Goal: Navigation & Orientation: Find specific page/section

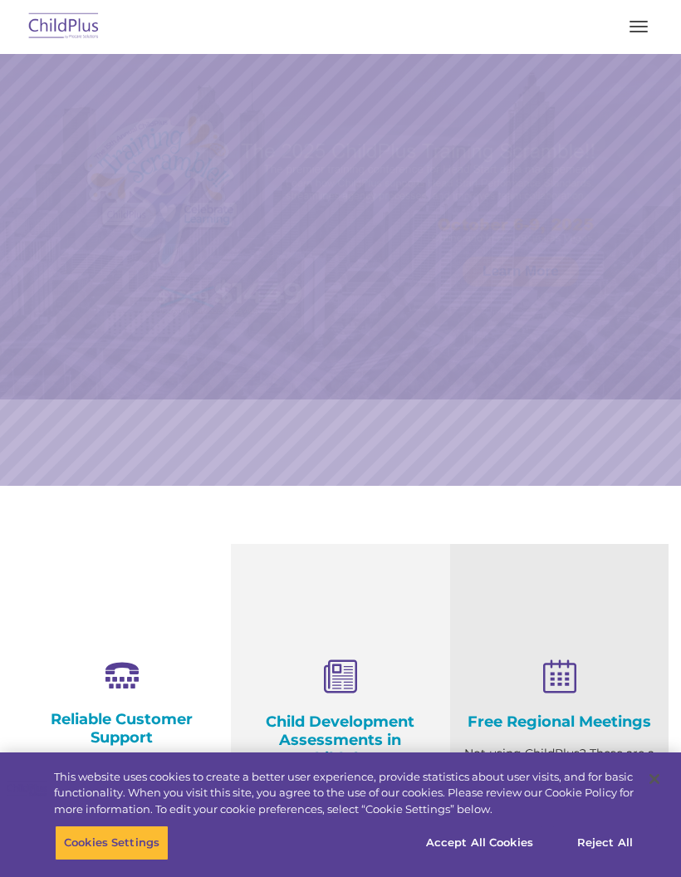
select select "MEDIUM"
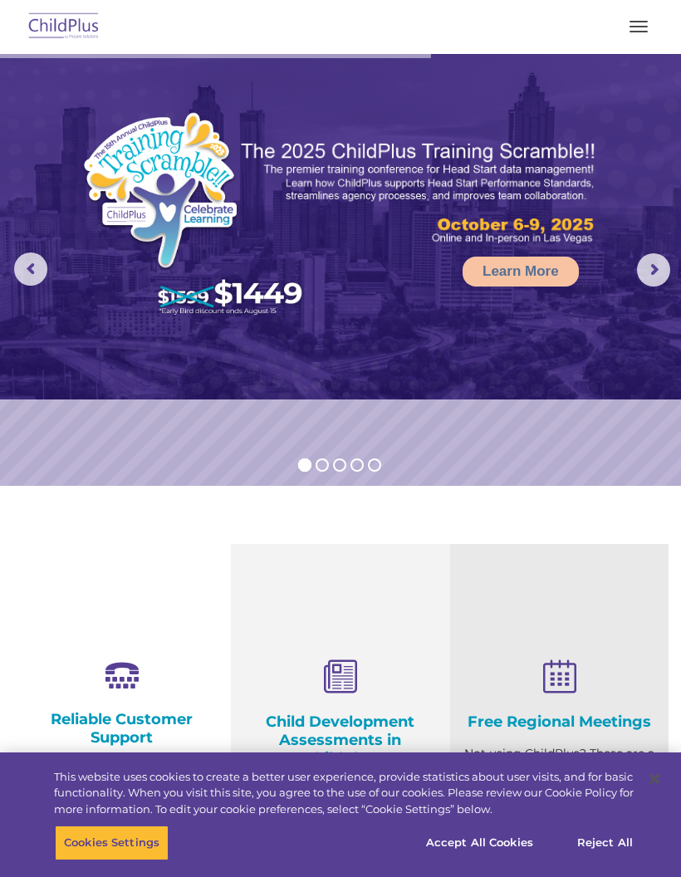
click at [623, 27] on button "button" at bounding box center [638, 26] width 35 height 27
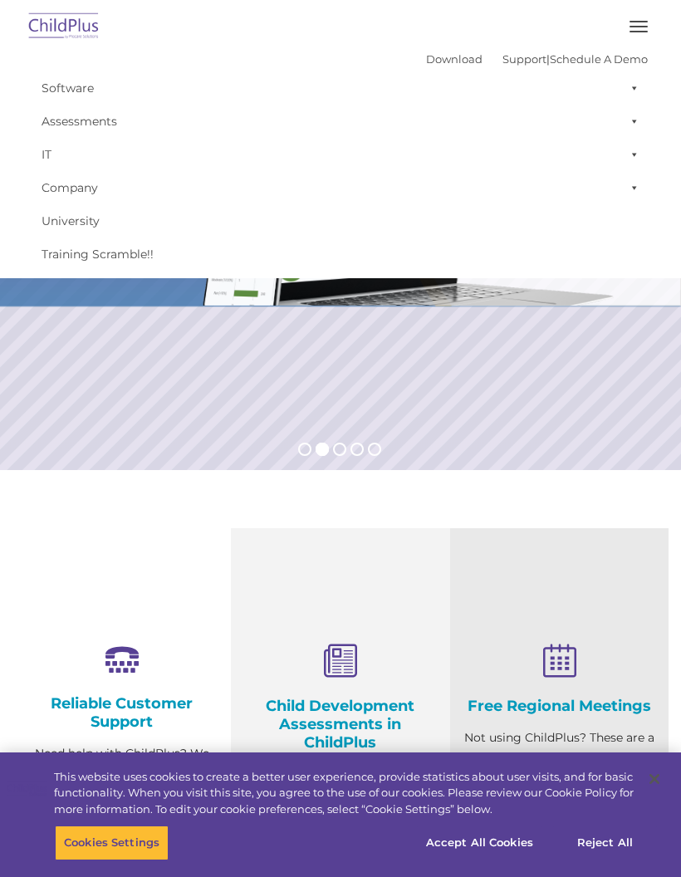
scroll to position [17, 0]
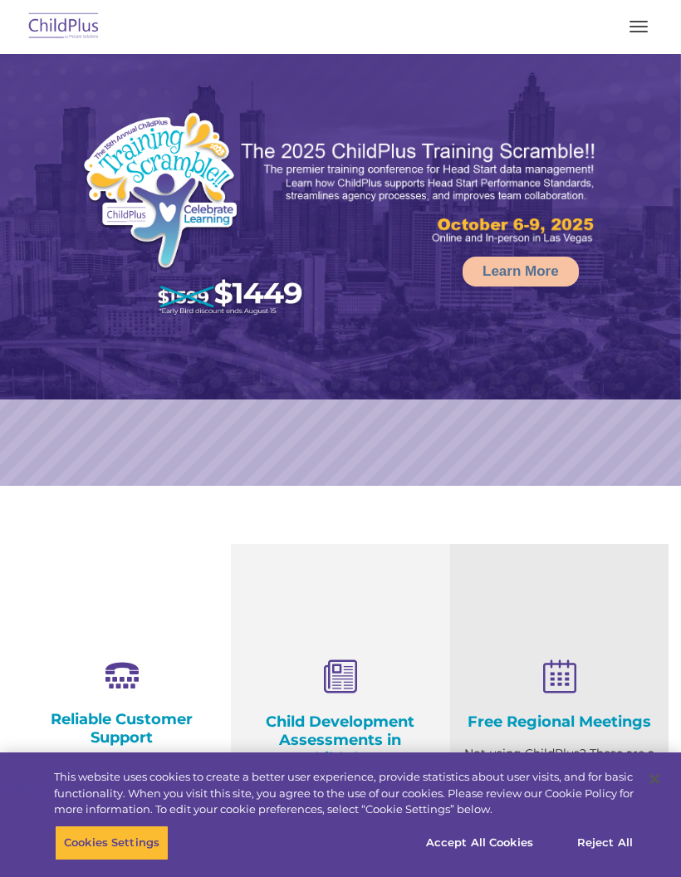
select select "MEDIUM"
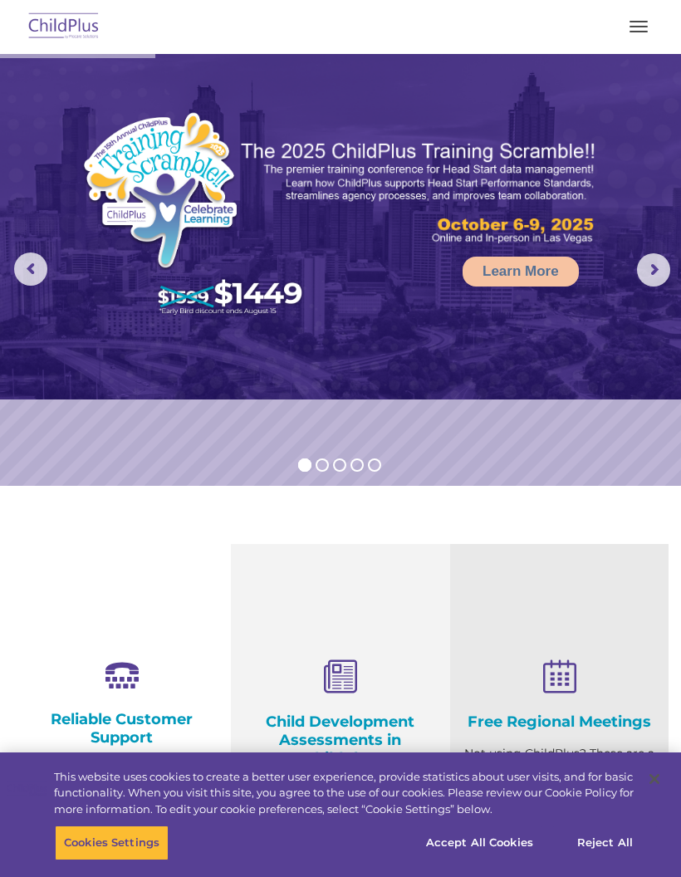
click at [636, 34] on button "button" at bounding box center [638, 26] width 35 height 27
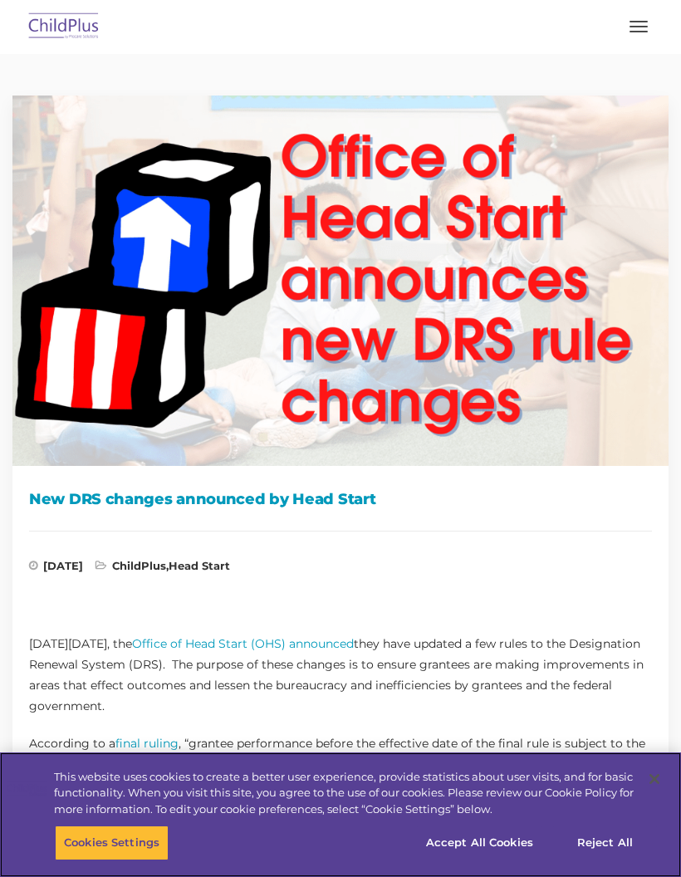
click at [517, 843] on button "Accept All Cookies" at bounding box center [479, 842] width 125 height 35
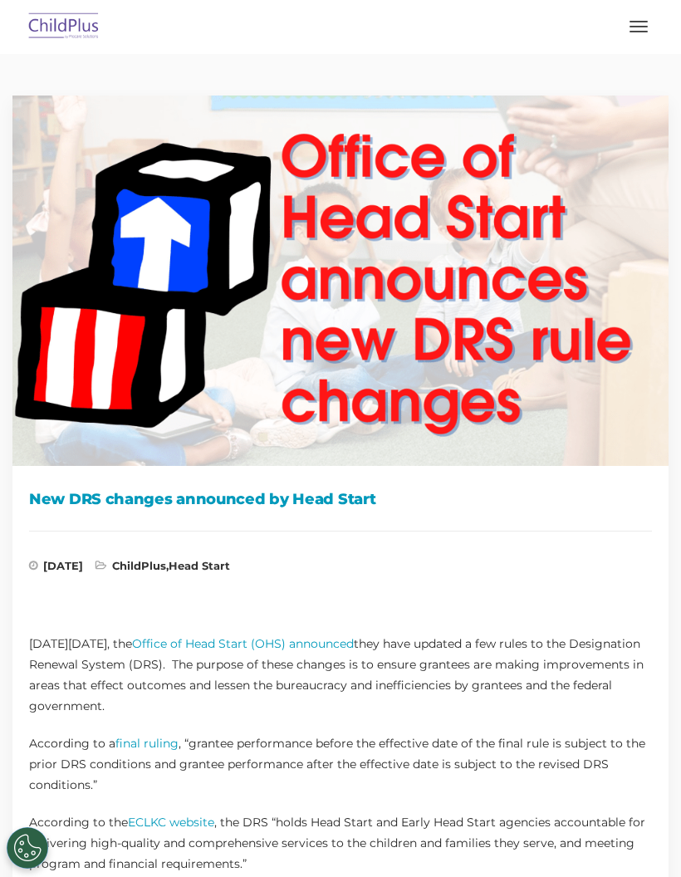
click at [645, 27] on button "button" at bounding box center [638, 26] width 35 height 27
